Goal: Navigation & Orientation: Find specific page/section

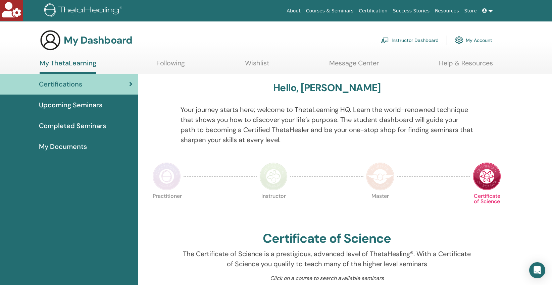
click at [420, 40] on link "Instructor Dashboard" at bounding box center [410, 40] width 58 height 15
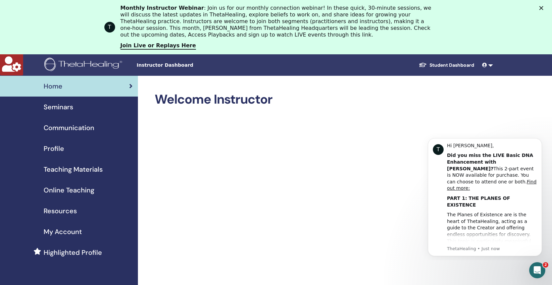
click at [51, 149] on span "Profile" at bounding box center [54, 149] width 20 height 10
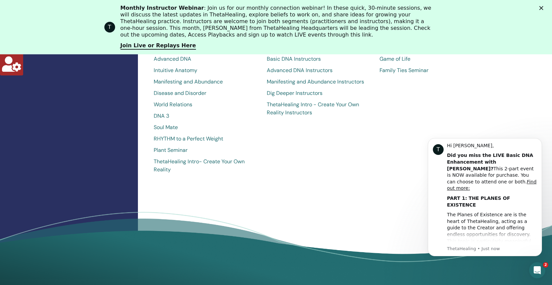
scroll to position [386, 0]
